Goal: Register for event/course

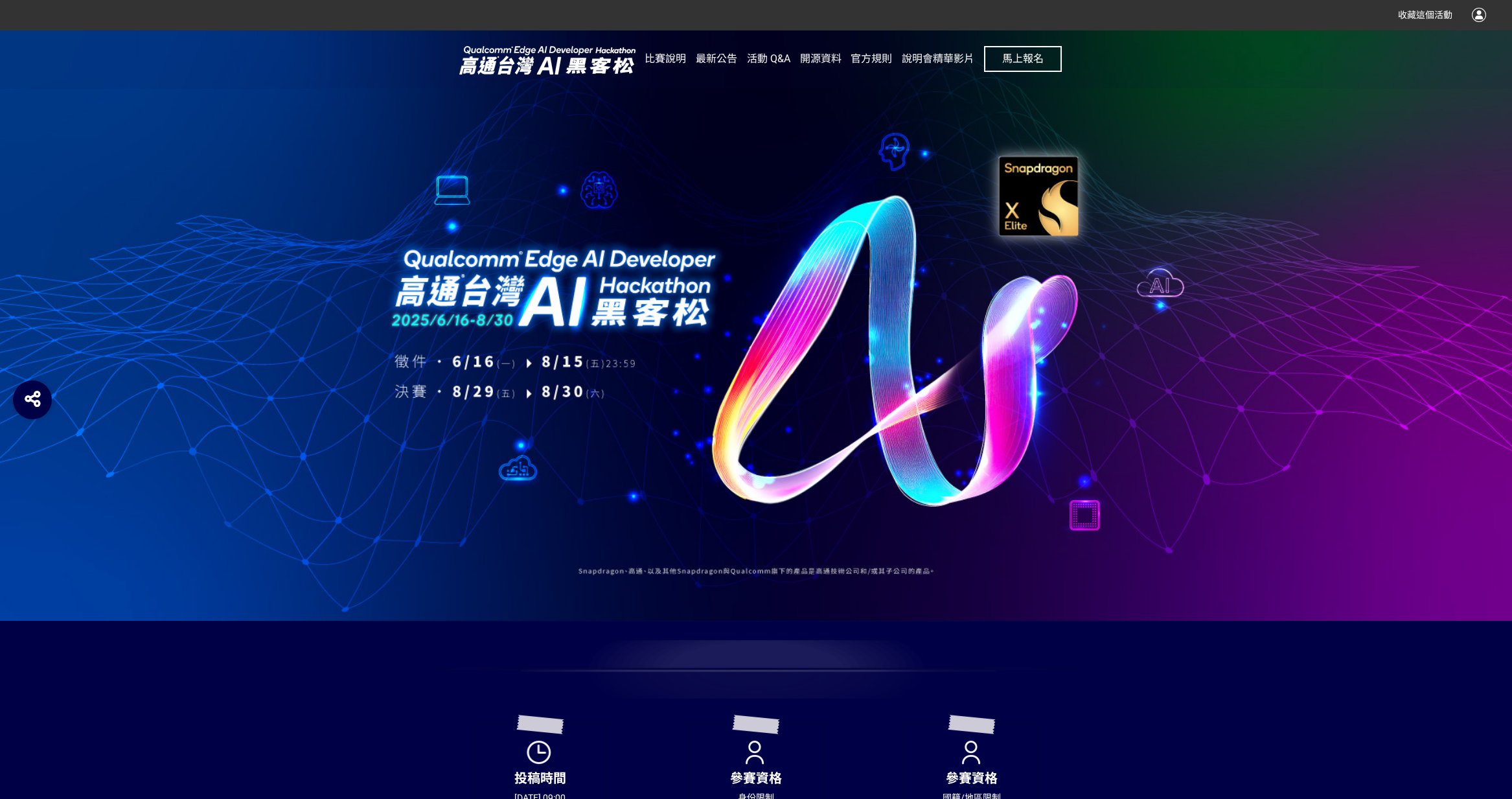
click at [1030, 54] on span "馬上報名" at bounding box center [1023, 58] width 42 height 12
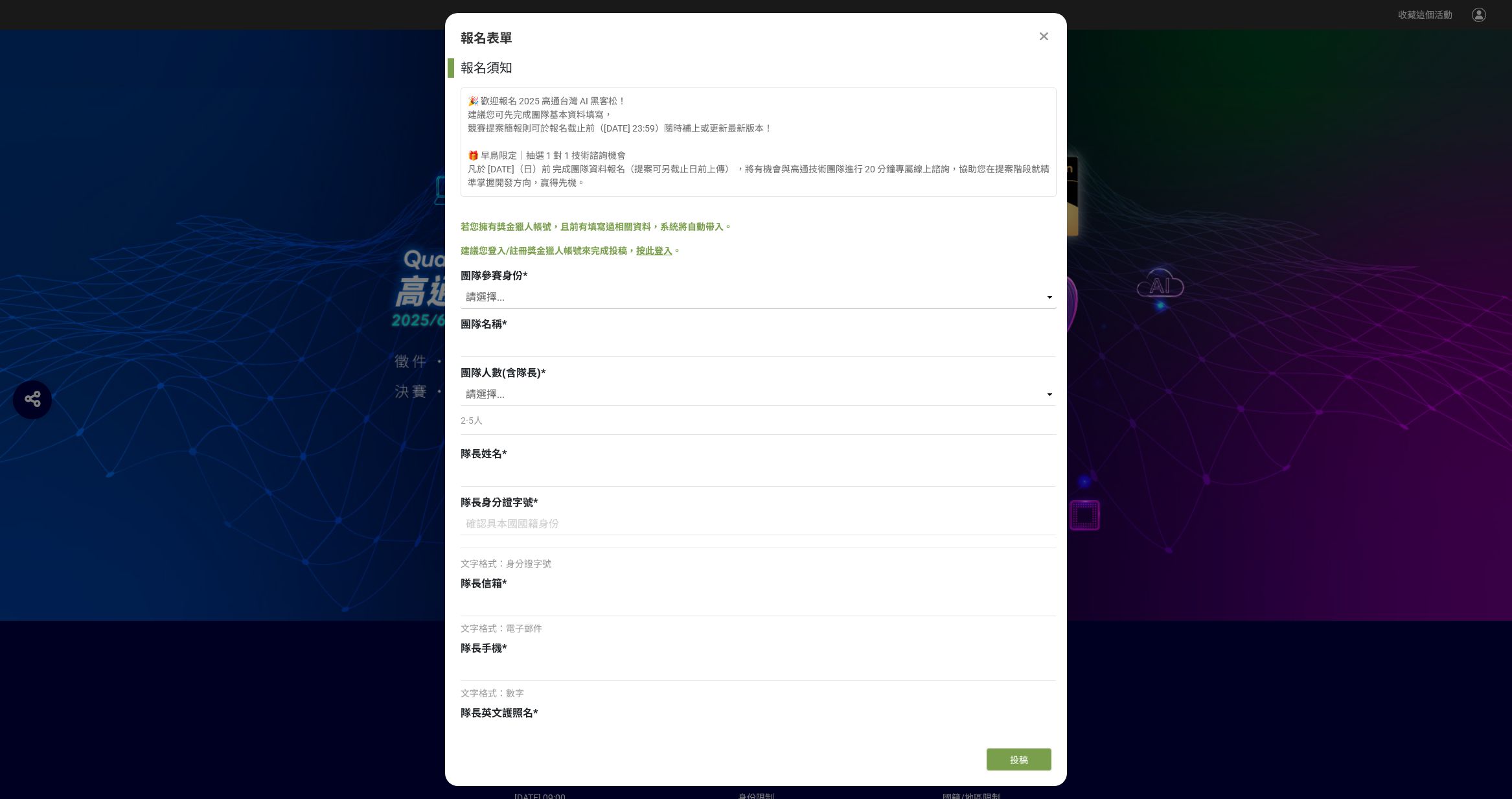
click at [570, 304] on select "請選擇... 學生 社會人士 社會人士+學生" at bounding box center [758, 297] width 596 height 22
select select "社會人士"
click at [460, 286] on select "請選擇... 學生 社會人士 社會人士+學生" at bounding box center [758, 297] width 596 height 22
click at [564, 326] on div "團隊名稱 *" at bounding box center [758, 325] width 596 height 16
click at [576, 288] on select "請選擇... 學生 社會人士 社會人士+學生" at bounding box center [758, 297] width 596 height 22
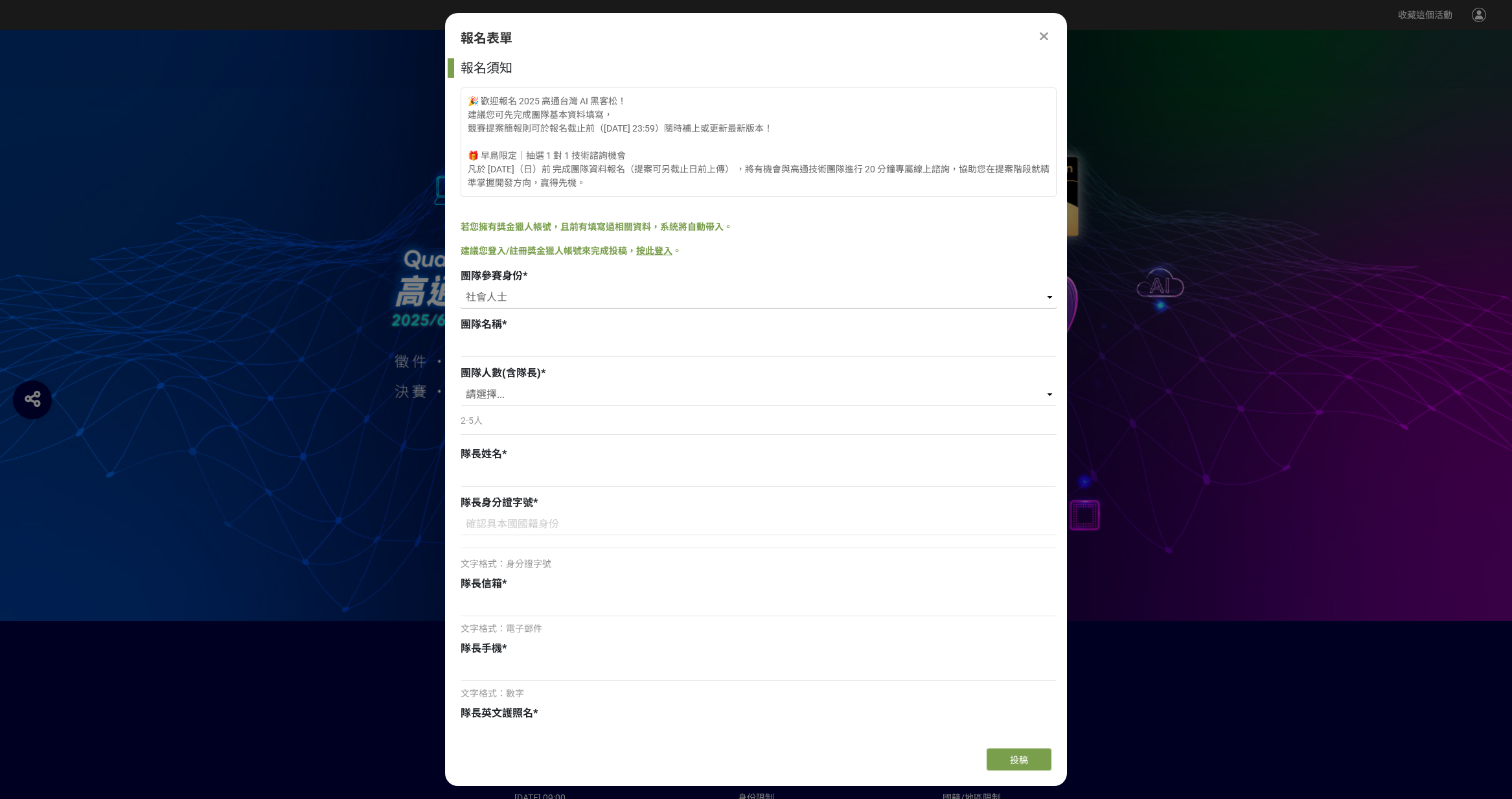
click at [460, 286] on select "請選擇... 學生 社會人士 社會人士+學生" at bounding box center [758, 297] width 596 height 22
click at [556, 411] on div "2-5人" at bounding box center [758, 426] width 596 height 30
click at [555, 417] on p "2-5人" at bounding box center [758, 420] width 596 height 13
click at [530, 399] on select "請選擇... 2 3 4 5" at bounding box center [758, 394] width 596 height 22
select select "2"
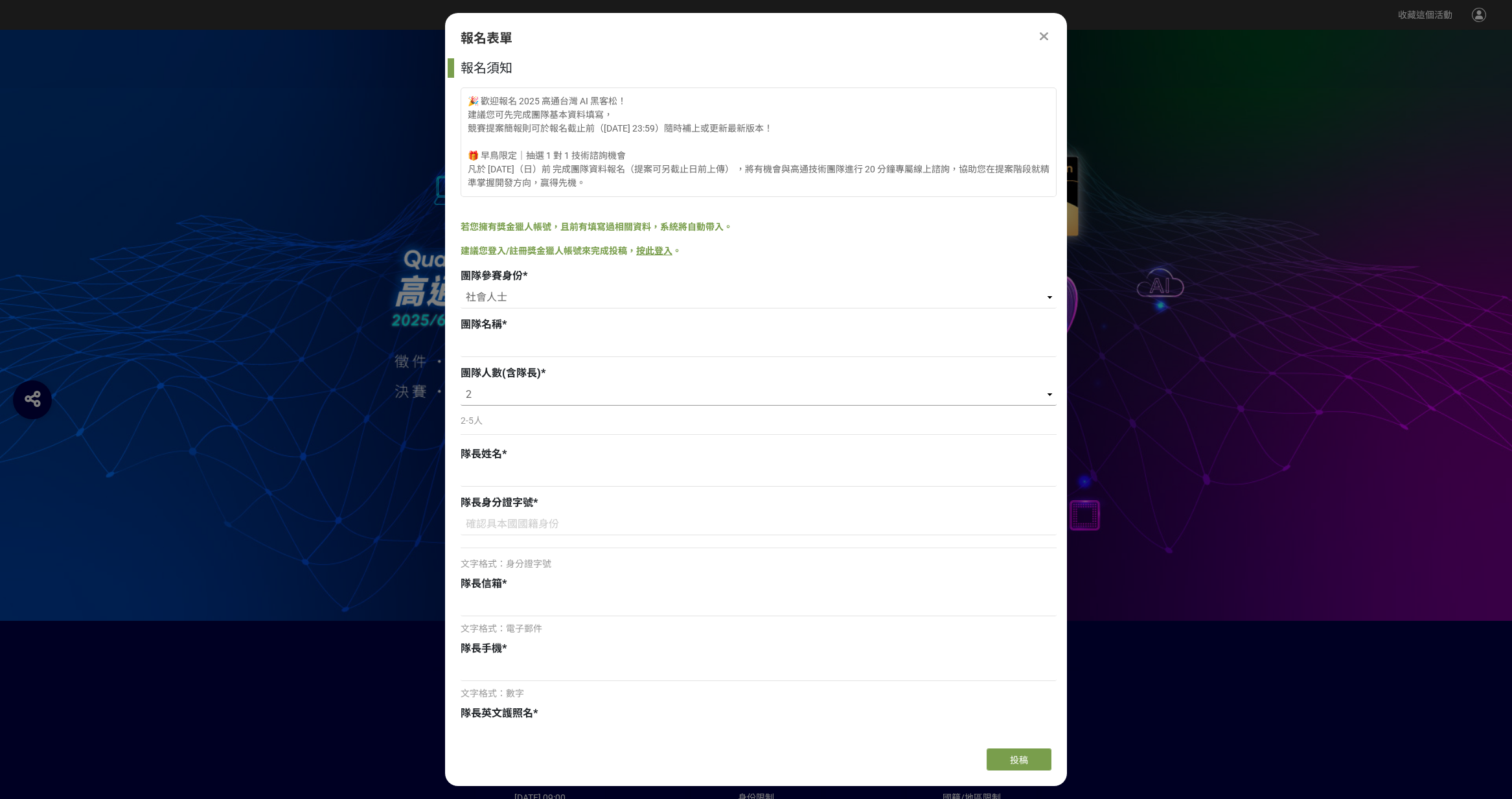
click at [460, 384] on select "請選擇... 2 3 4 5" at bounding box center [758, 394] width 596 height 22
click at [508, 474] on input at bounding box center [758, 475] width 596 height 22
type input "[PERSON_NAME]"
type input "B121269592"
type input "[EMAIL_ADDRESS][DOMAIN_NAME]"
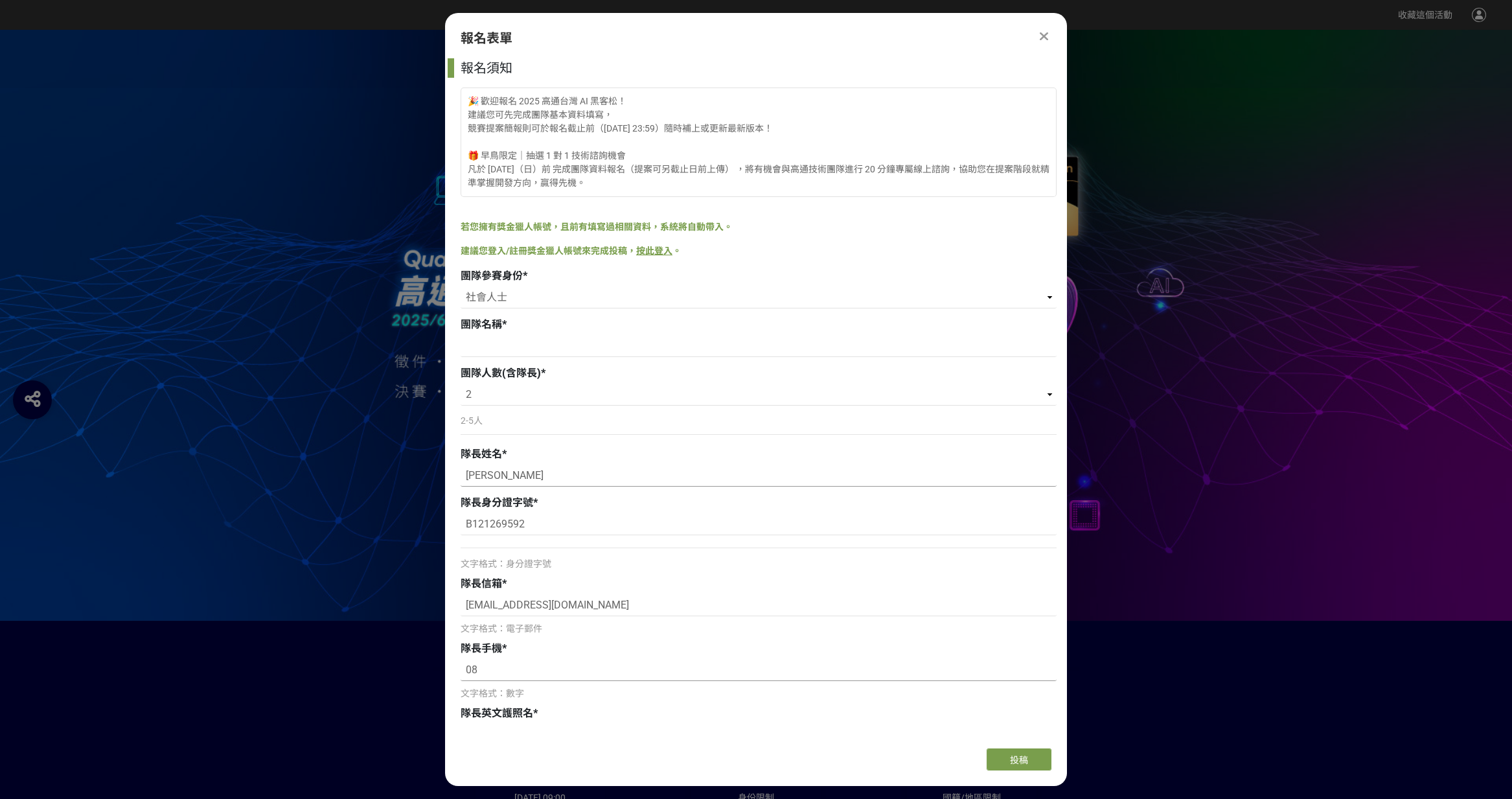
type input "0"
type input "0921787224"
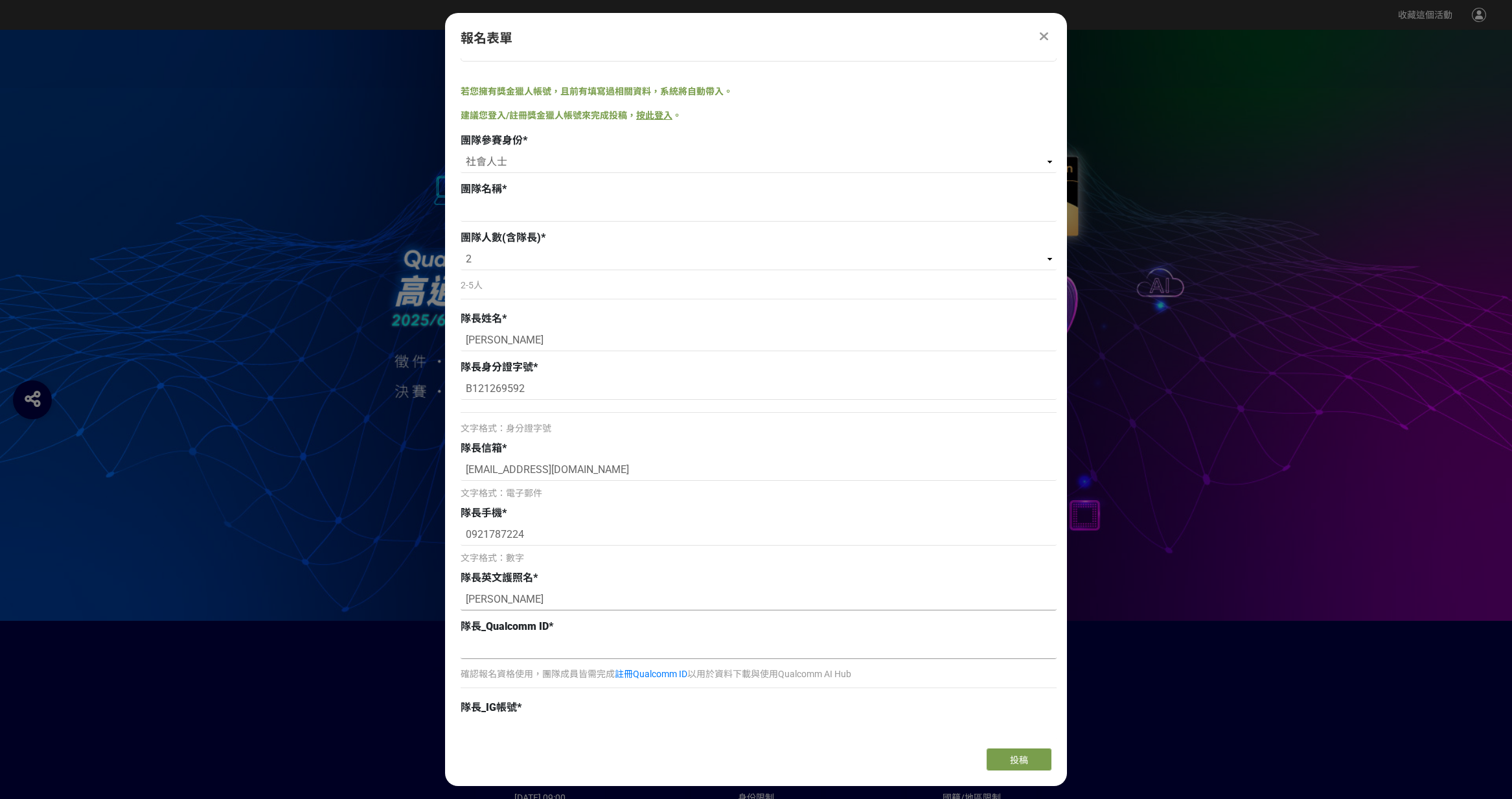
scroll to position [136, 0]
type input "[PERSON_NAME]"
click at [662, 644] on input at bounding box center [758, 647] width 596 height 22
